Goal: Task Accomplishment & Management: Manage account settings

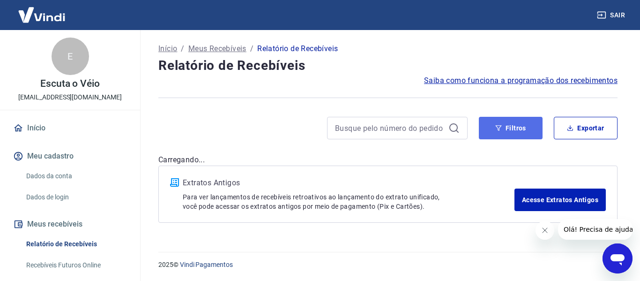
click at [529, 128] on button "Filtros" at bounding box center [511, 128] width 64 height 22
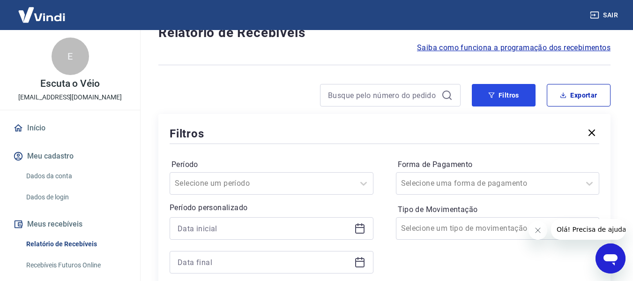
scroll to position [94, 0]
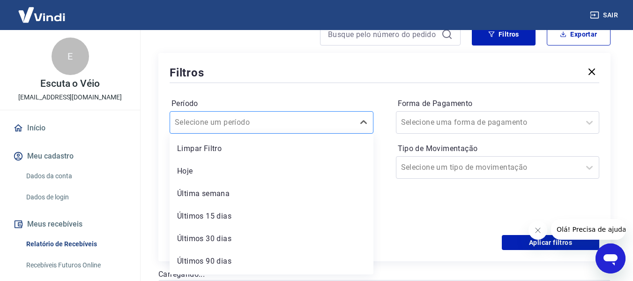
click at [299, 132] on div "Selecione um período" at bounding box center [272, 122] width 204 height 22
click at [314, 65] on div "Filtros" at bounding box center [385, 72] width 430 height 16
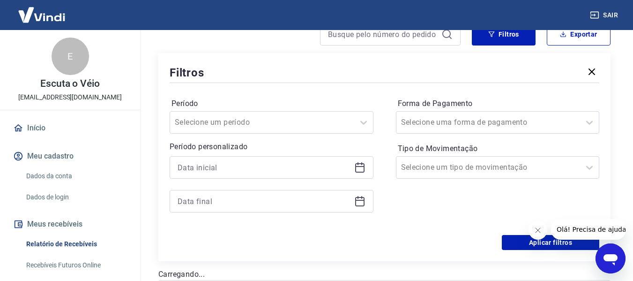
scroll to position [187, 0]
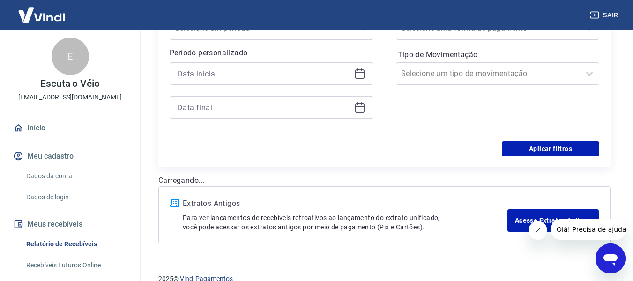
click at [359, 70] on icon at bounding box center [359, 73] width 9 height 9
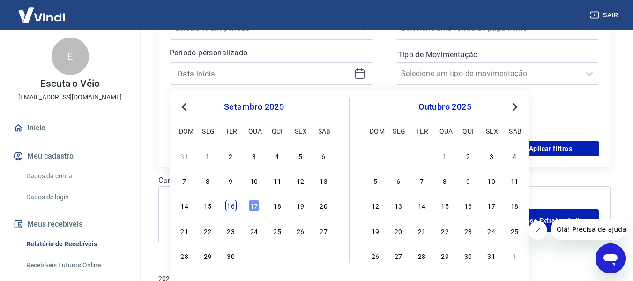
click at [230, 204] on div "16" at bounding box center [230, 205] width 11 height 11
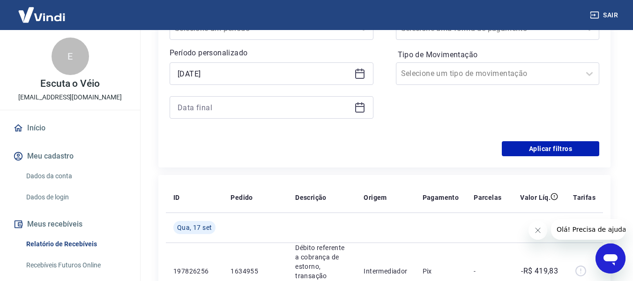
type input "[DATE]"
click at [230, 204] on th "Pedido" at bounding box center [255, 197] width 65 height 30
click at [365, 105] on icon at bounding box center [359, 107] width 11 height 11
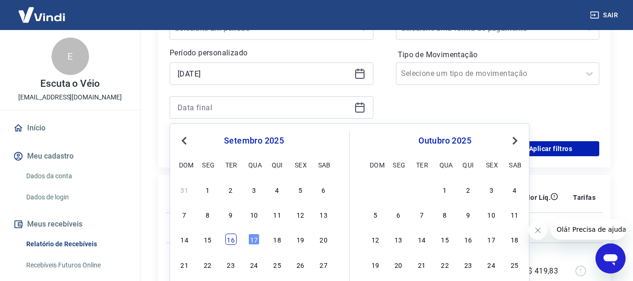
click at [233, 243] on div "16" at bounding box center [230, 238] width 11 height 11
click at [233, 243] on td "1634955" at bounding box center [255, 270] width 65 height 57
type input "[DATE]"
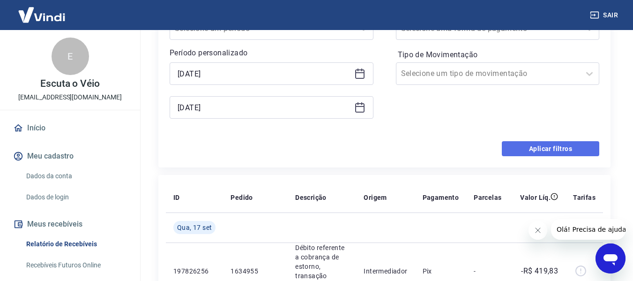
click at [578, 146] on button "Aplicar filtros" at bounding box center [550, 148] width 97 height 15
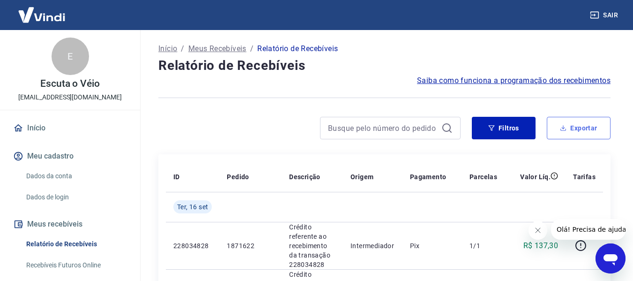
click at [567, 134] on button "Exportar" at bounding box center [579, 128] width 64 height 22
type input "[DATE]"
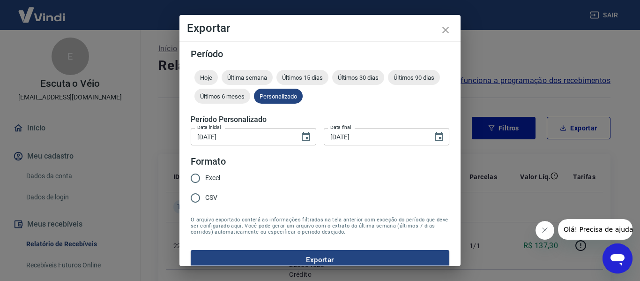
click at [216, 175] on span "Excel" at bounding box center [212, 178] width 15 height 10
click at [205, 175] on input "Excel" at bounding box center [196, 178] width 20 height 20
radio input "true"
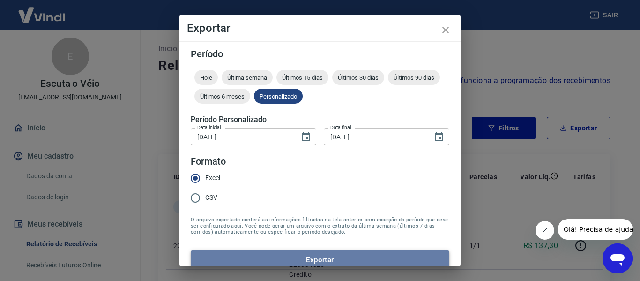
click at [340, 261] on button "Exportar" at bounding box center [320, 260] width 259 height 20
